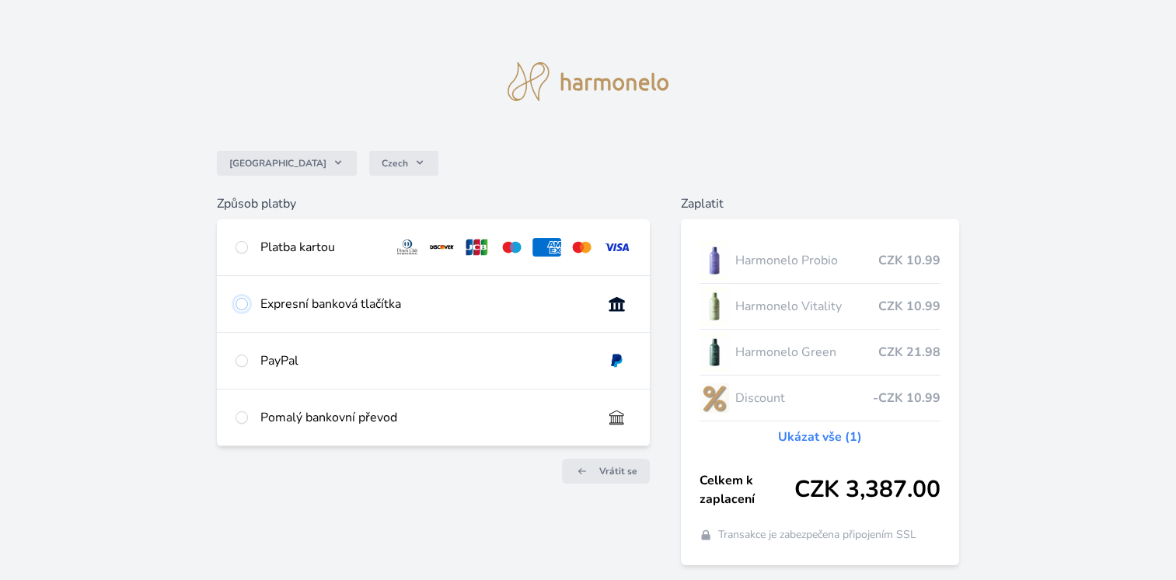
click at [246, 306] on input "radio" at bounding box center [242, 304] width 12 height 12
radio input "true"
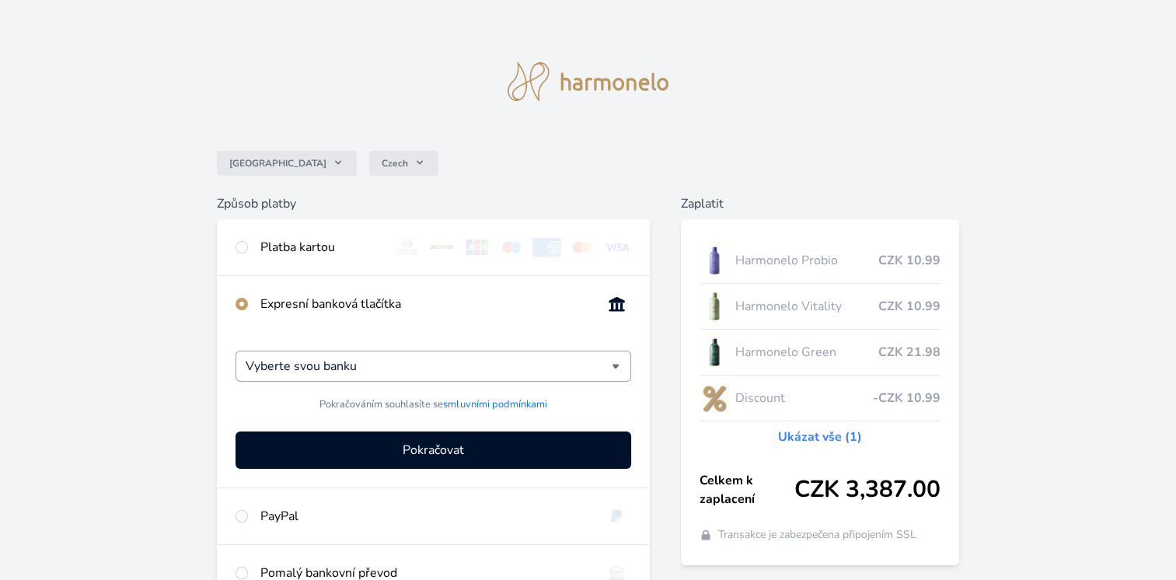
click at [615, 363] on div "Vyberte svou banku" at bounding box center [434, 366] width 396 height 31
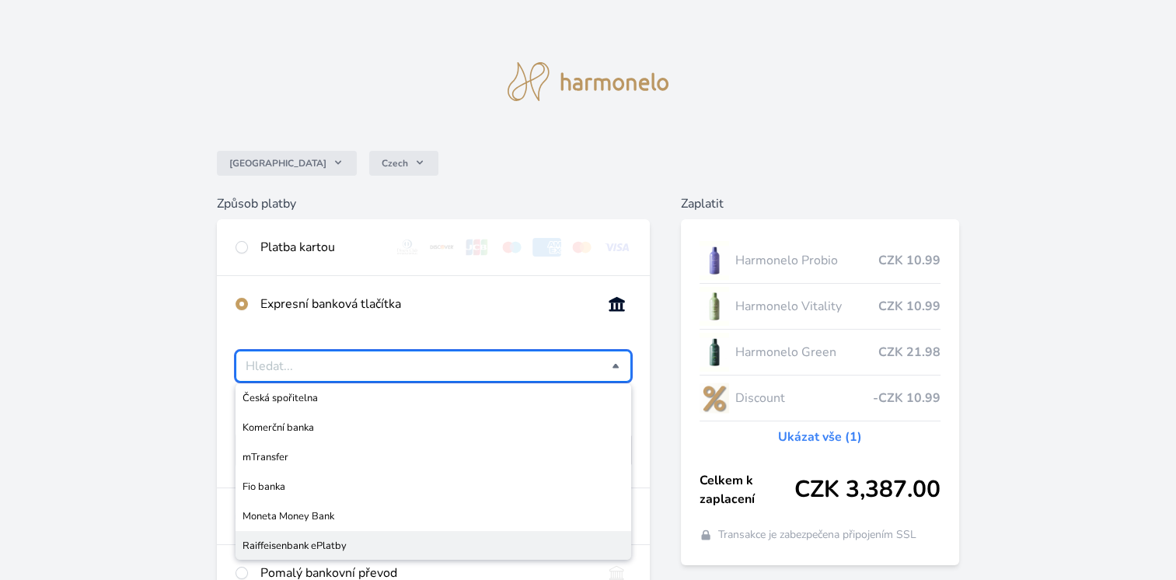
click at [302, 544] on span "Raiffeisenbank ePlatby" at bounding box center [434, 546] width 382 height 16
type input "Raiffeisenbank ePlatby"
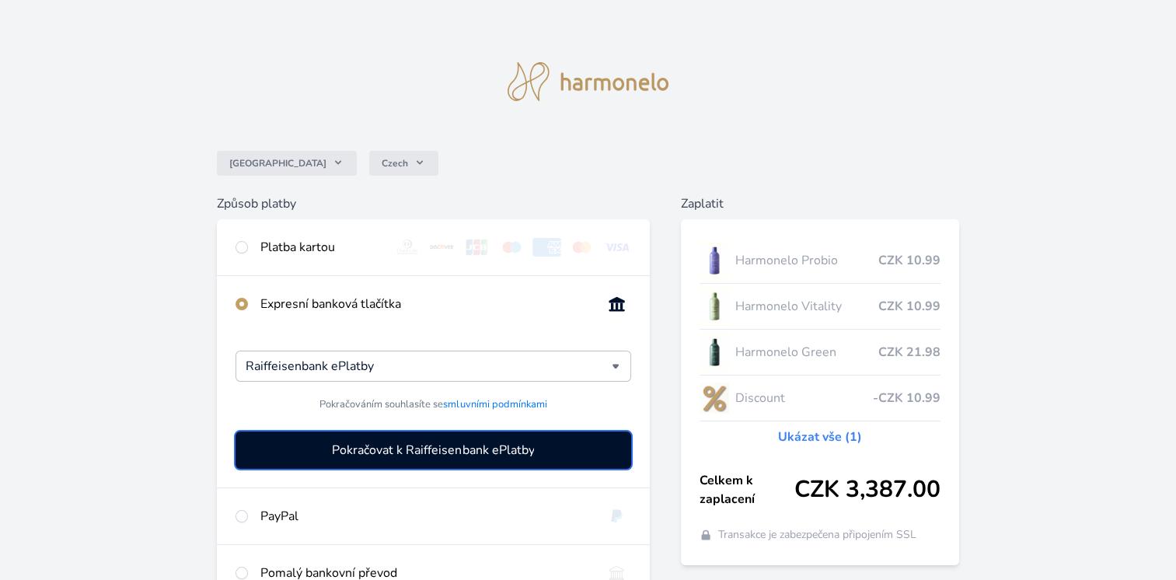
click at [455, 453] on span "Pokračovat k Raiffeisenbank ePlatby" at bounding box center [433, 450] width 202 height 19
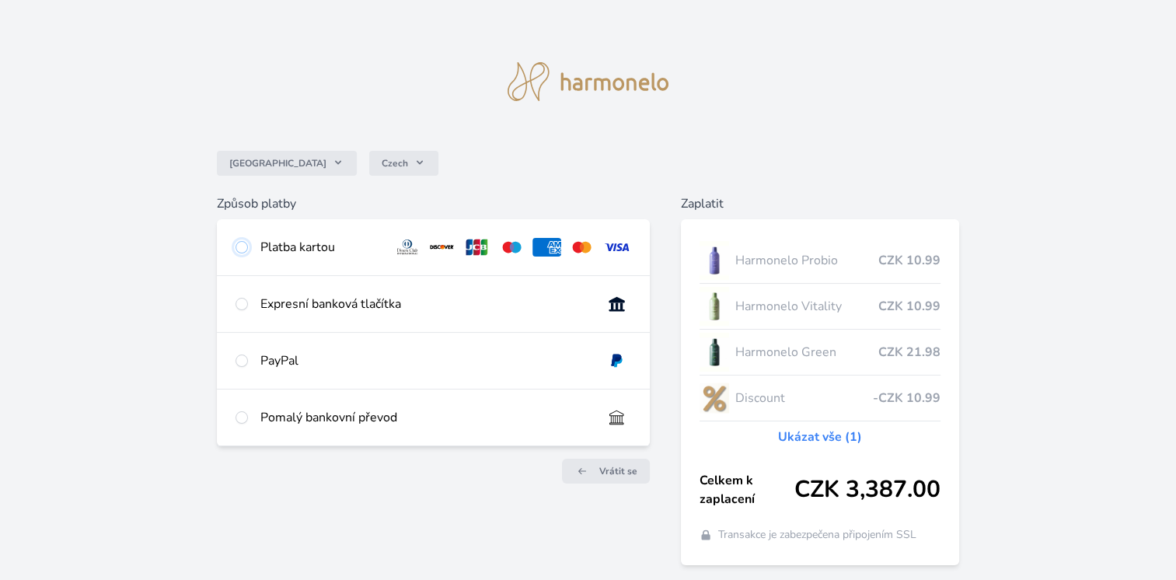
click at [239, 252] on input "radio" at bounding box center [242, 247] width 12 height 12
radio input "true"
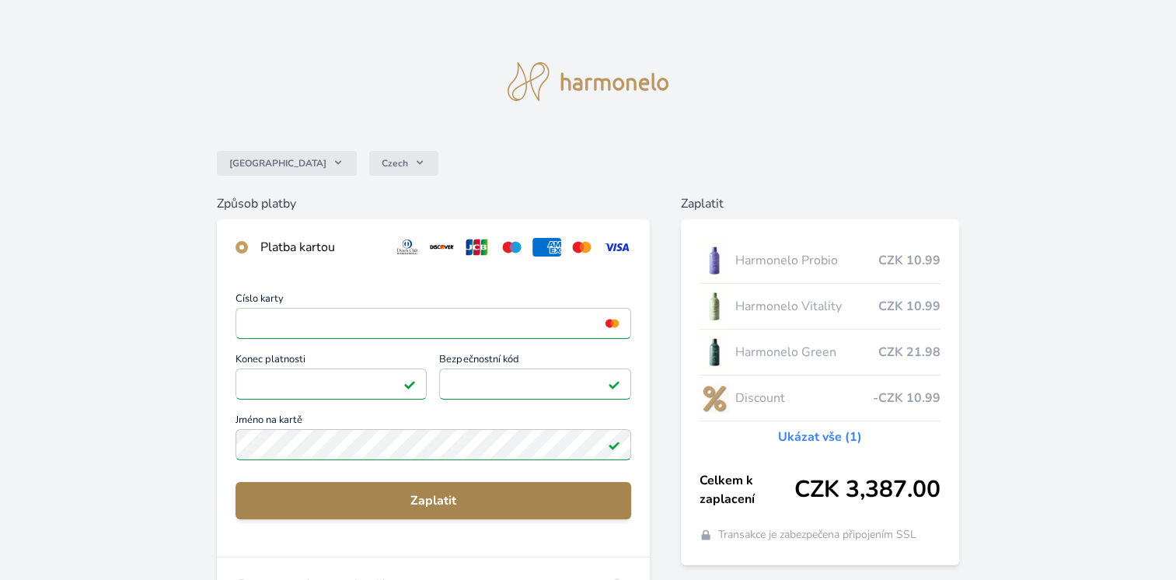
click at [455, 505] on span "Zaplatit" at bounding box center [433, 500] width 371 height 19
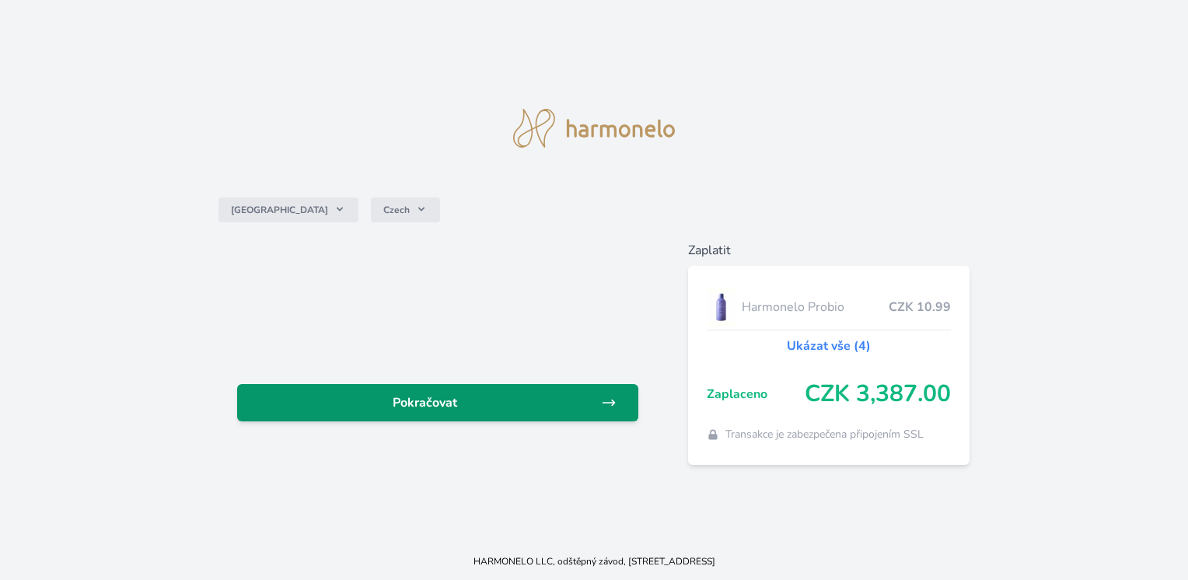
click at [442, 407] on span "Pokračovat" at bounding box center [425, 402] width 351 height 19
